Goal: Task Accomplishment & Management: Use online tool/utility

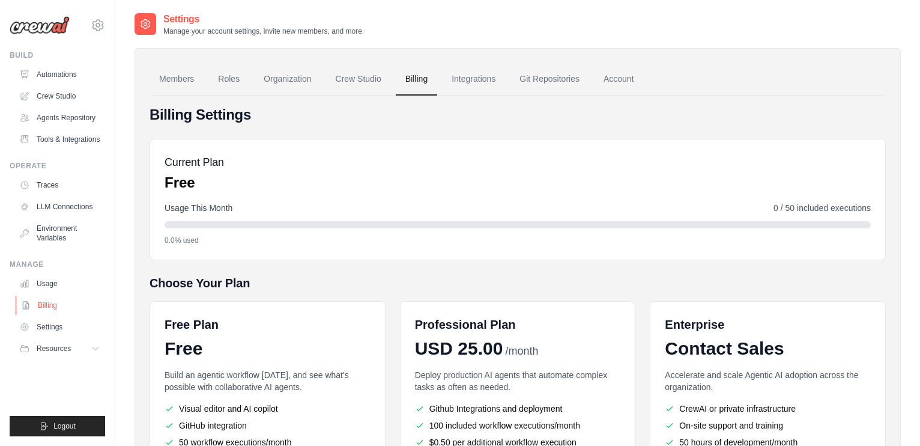
click at [46, 315] on link "Billing" at bounding box center [61, 304] width 91 height 19
click at [55, 103] on link "Crew Studio" at bounding box center [61, 95] width 91 height 19
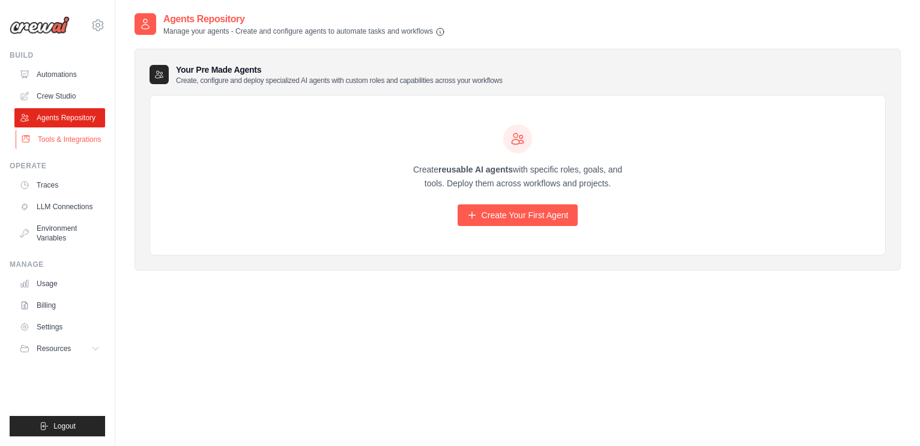
click at [57, 135] on link "Tools & Integrations" at bounding box center [61, 139] width 91 height 19
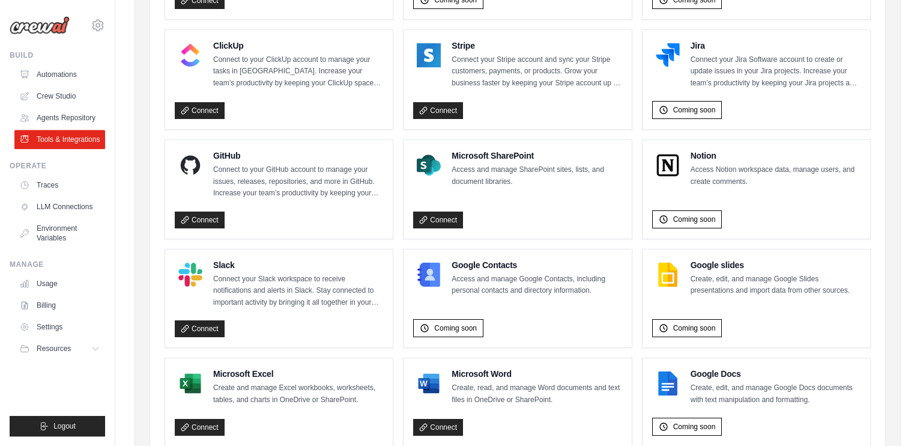
scroll to position [724, 0]
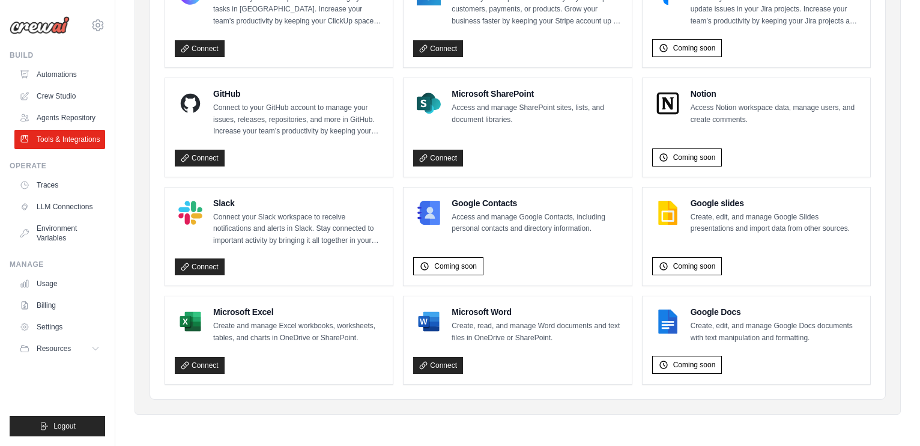
click at [207, 147] on div "Connect" at bounding box center [279, 156] width 208 height 22
click at [206, 154] on link "Connect" at bounding box center [200, 158] width 50 height 17
click at [668, 97] on img at bounding box center [668, 103] width 24 height 24
click at [52, 97] on link "Crew Studio" at bounding box center [61, 95] width 91 height 19
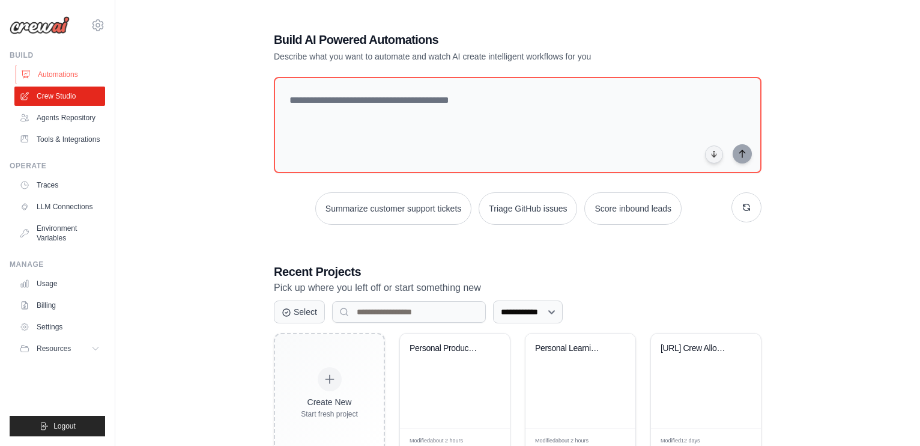
click at [34, 72] on link "Automations" at bounding box center [61, 74] width 91 height 19
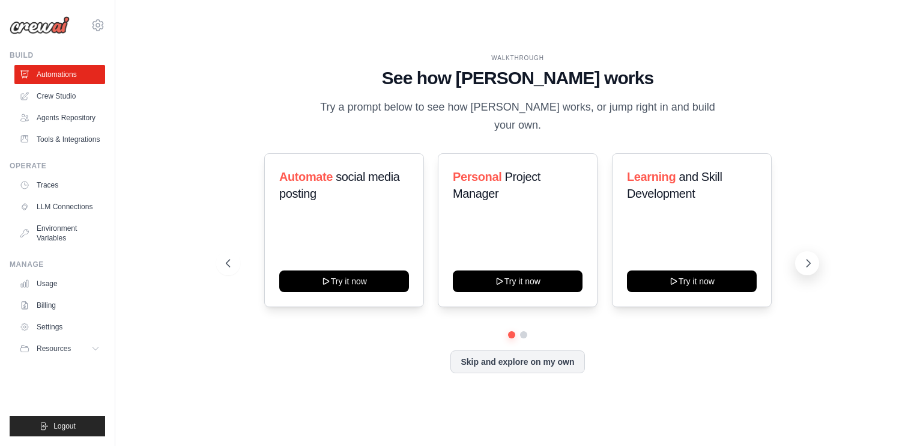
click at [796, 264] on button at bounding box center [807, 263] width 24 height 24
click at [801, 269] on button at bounding box center [807, 263] width 24 height 24
click at [732, 267] on div "Learning and Skill Development Try it now" at bounding box center [692, 230] width 160 height 154
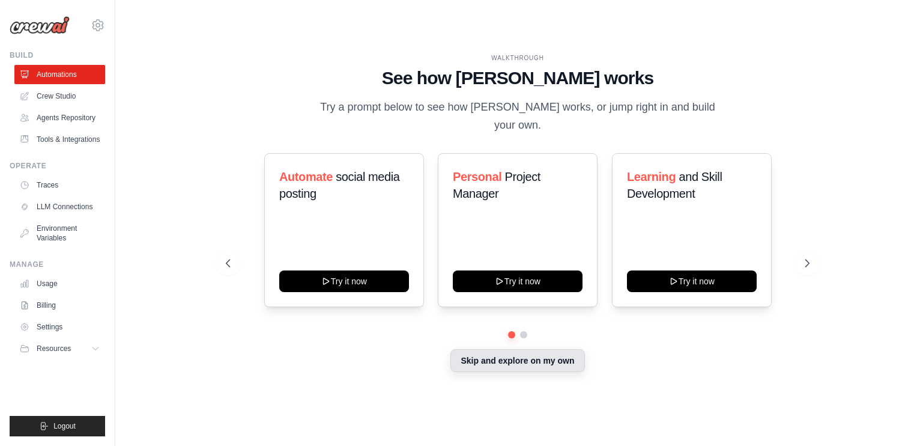
click at [494, 365] on button "Skip and explore on my own" at bounding box center [517, 360] width 134 height 23
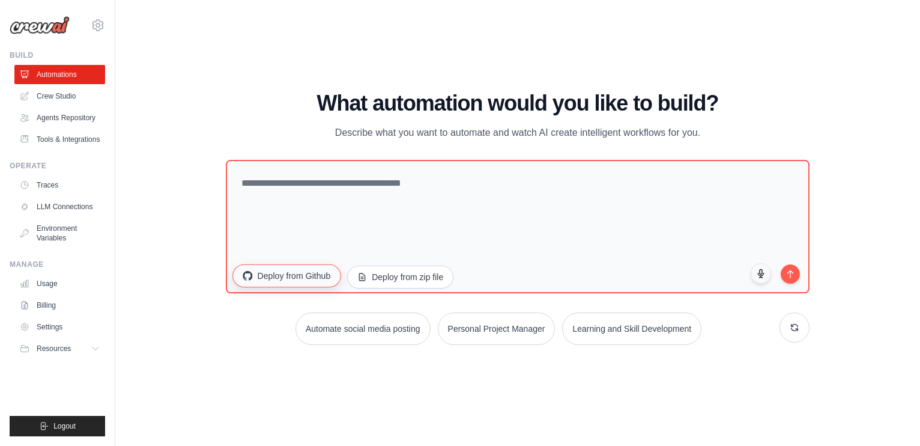
click at [309, 280] on button "Deploy from Github" at bounding box center [286, 275] width 108 height 23
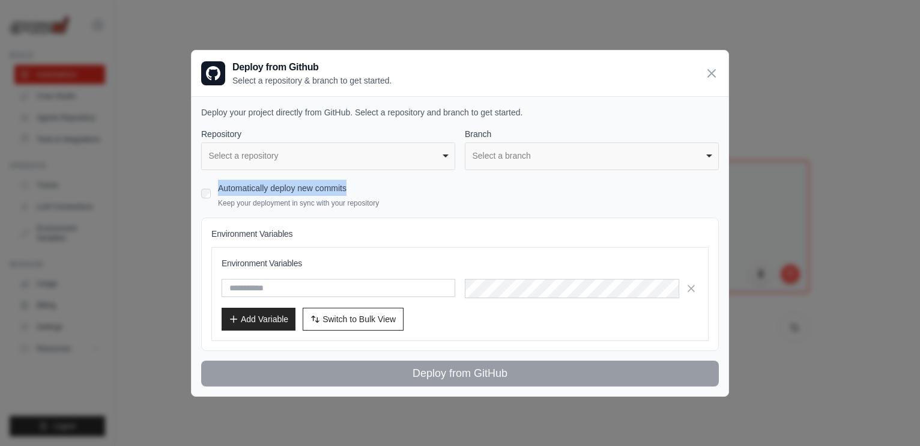
drag, startPoint x: 391, startPoint y: 178, endPoint x: 386, endPoint y: 164, distance: 15.2
click at [391, 177] on div "**********" at bounding box center [460, 257] width 518 height 258
click at [386, 162] on div "**********" at bounding box center [328, 156] width 254 height 28
click at [385, 162] on div "**********" at bounding box center [328, 156] width 254 height 28
click at [396, 140] on label "Repository" at bounding box center [328, 134] width 254 height 12
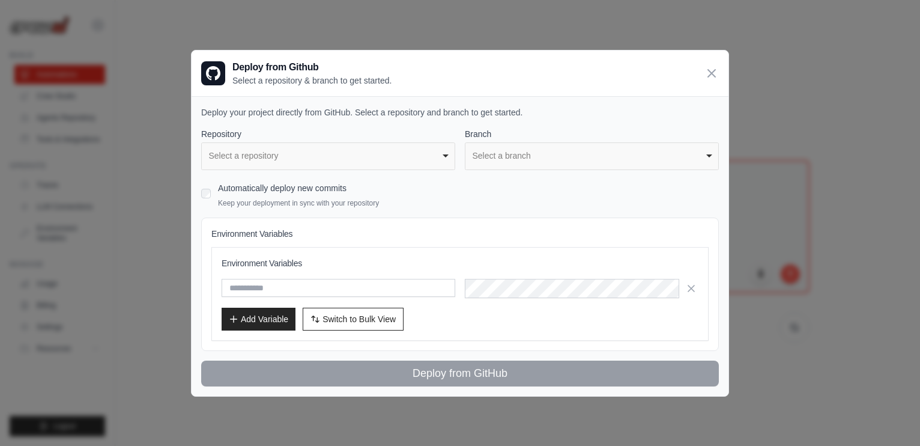
click at [0, 0] on select "**********" at bounding box center [0, 0] width 0 height 0
click at [400, 151] on div "Select a repository" at bounding box center [325, 156] width 232 height 13
click at [408, 152] on div "Select a repository" at bounding box center [325, 156] width 232 height 13
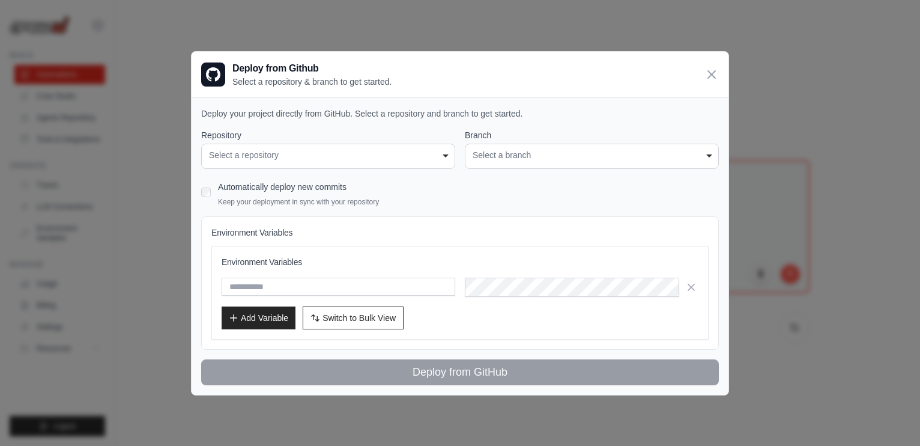
drag, startPoint x: 391, startPoint y: 131, endPoint x: 393, endPoint y: 146, distance: 14.6
click at [391, 131] on label "Repository" at bounding box center [328, 135] width 254 height 12
click at [0, 0] on select "**********" at bounding box center [0, 0] width 0 height 0
click at [402, 153] on div "Select a repository" at bounding box center [328, 155] width 238 height 13
click at [403, 156] on div "Select a repository" at bounding box center [328, 155] width 238 height 13
